Goal: Find specific page/section: Find specific page/section

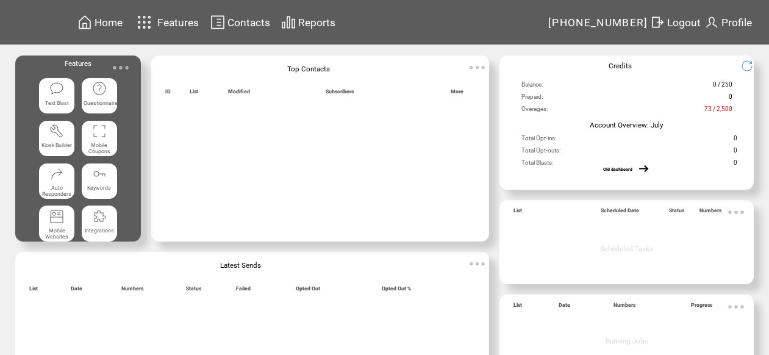
click at [123, 65] on img at bounding box center [121, 68] width 24 height 24
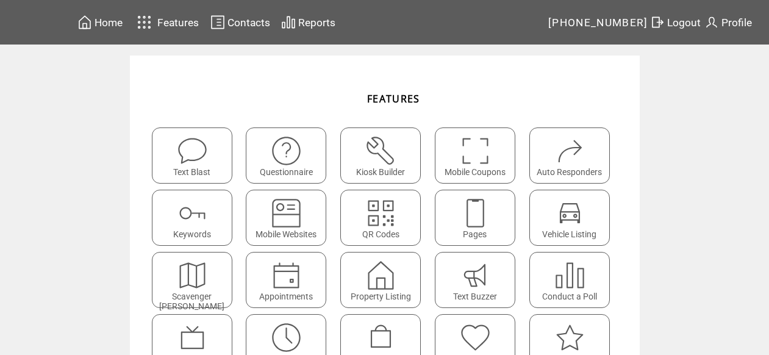
scroll to position [179, 0]
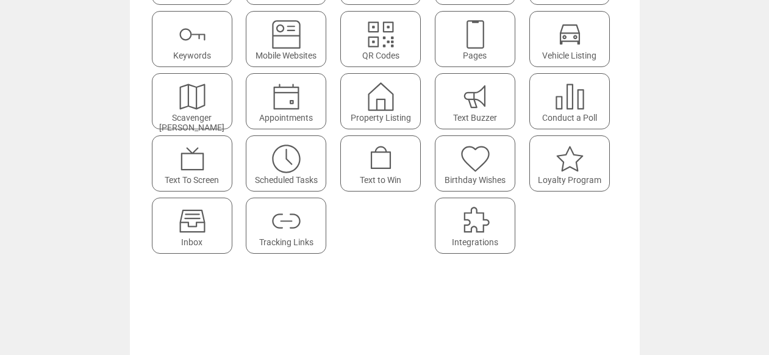
click at [210, 235] on featuretext "Inbox" at bounding box center [192, 243] width 79 height 16
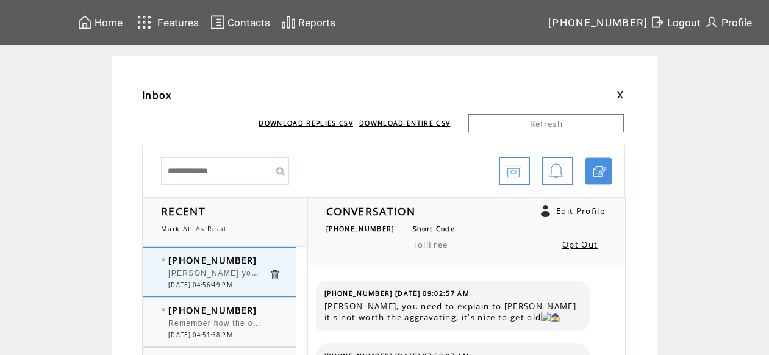
scroll to position [1327, 0]
